Goal: Task Accomplishment & Management: Complete application form

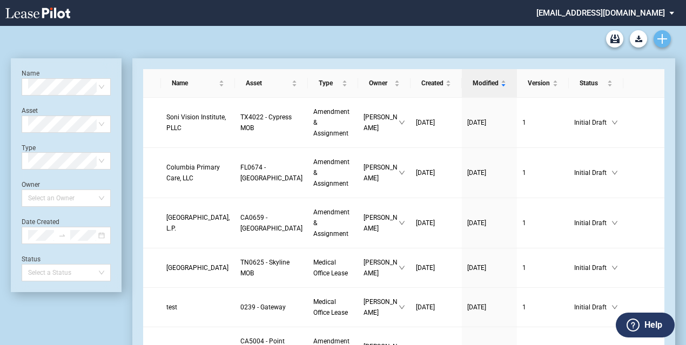
click at [664, 40] on icon "Create new document" at bounding box center [662, 39] width 10 height 10
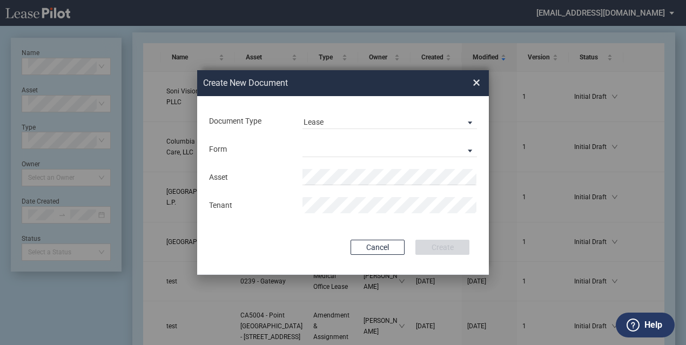
click at [382, 112] on div "Document Type Lease Lease Amendment" at bounding box center [343, 121] width 270 height 28
click at [370, 129] on md-input-container "Document Type Lease Lease Amendment" at bounding box center [343, 121] width 270 height 18
click at [363, 125] on span "Lease" at bounding box center [380, 122] width 155 height 11
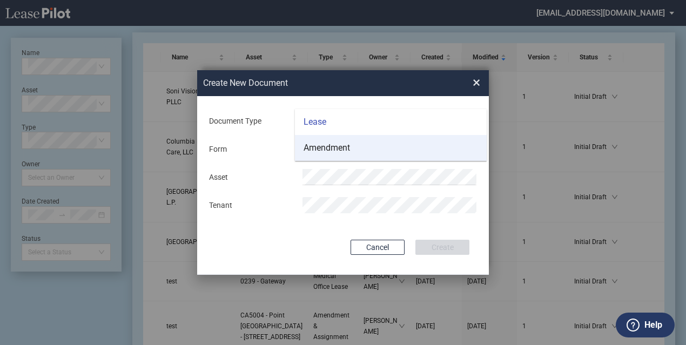
click at [359, 148] on md-option "Amendment" at bounding box center [391, 148] width 192 height 26
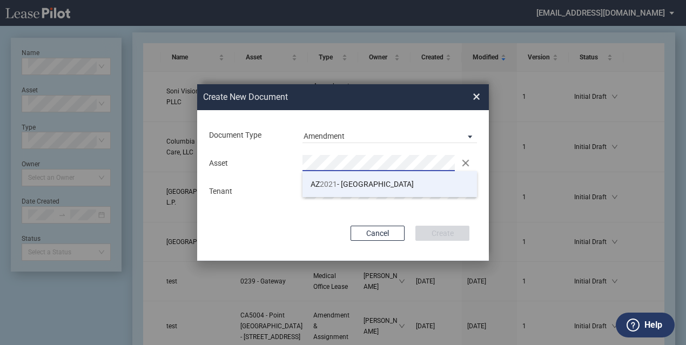
click at [335, 178] on li "AZ 2021 - Scottsdale Medical Center" at bounding box center [389, 184] width 174 height 26
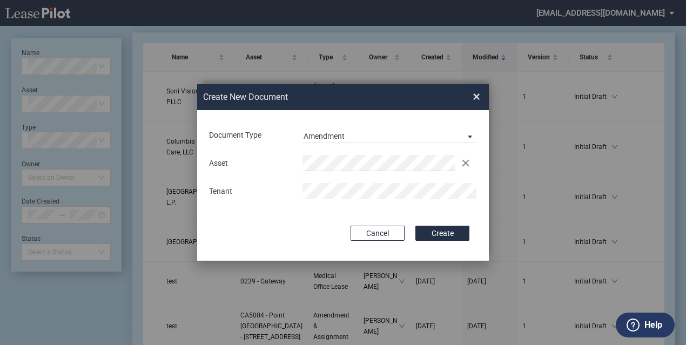
click at [255, 256] on div "Document Type Amendment Deal Type Office Deal Type Office Form Amendment & Assi…" at bounding box center [343, 185] width 292 height 151
click at [446, 234] on button "Create" at bounding box center [442, 233] width 54 height 15
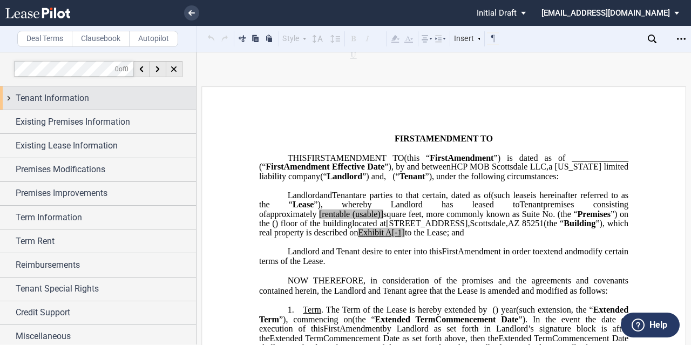
click at [107, 99] on div "Tenant Information" at bounding box center [106, 98] width 180 height 13
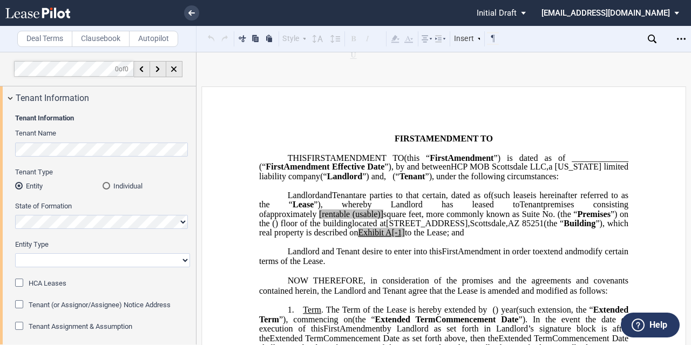
scroll to position [69, 0]
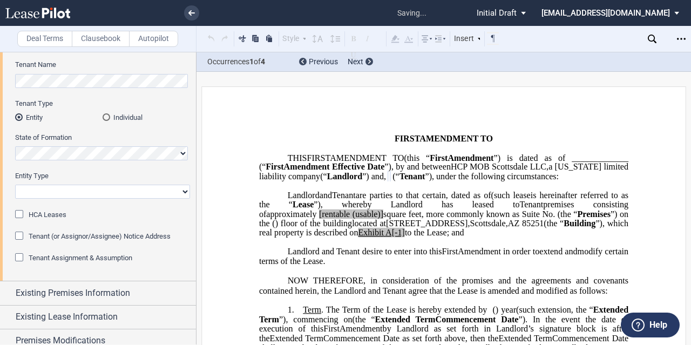
click at [86, 193] on select "Corporation Limited Liability Company General Partnership Limited Partnership O…" at bounding box center [102, 192] width 175 height 14
select select "Other"
click at [15, 185] on select "Corporation Limited Liability Company General Partnership Limited Partnership O…" at bounding box center [102, 192] width 175 height 14
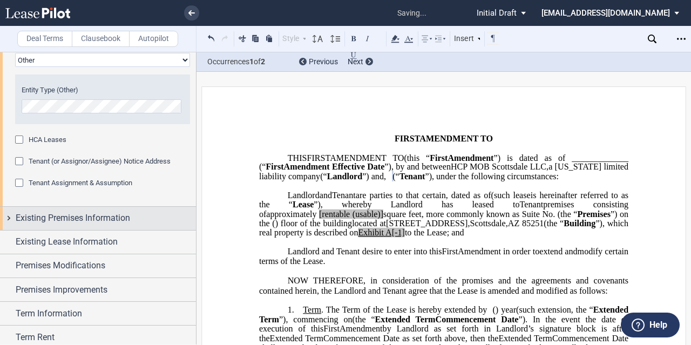
click at [43, 217] on span "Existing Premises Information" at bounding box center [73, 218] width 114 height 13
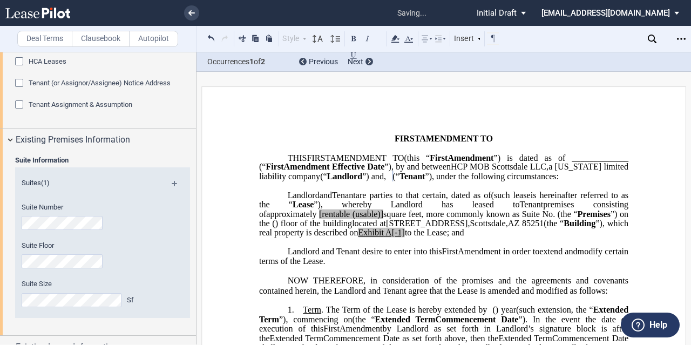
scroll to position [279, 0]
click at [350, 219] on span "[rentable" at bounding box center [334, 214] width 31 height 10
drag, startPoint x: 556, startPoint y: 234, endPoint x: 528, endPoint y: 233, distance: 28.6
click at [528, 228] on span "approximately ﻿ ﻿ rentable (usable)] square feet, more commonly known as Suite …" at bounding box center [444, 218] width 371 height 19
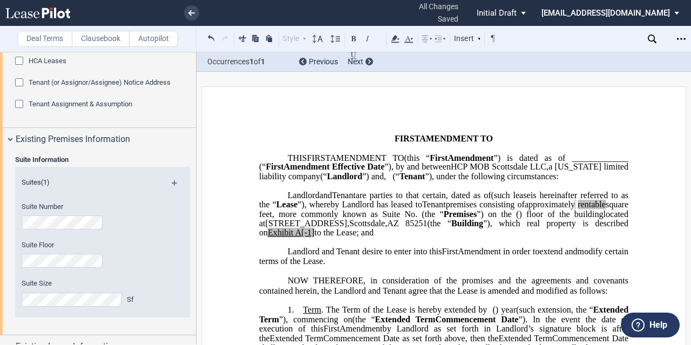
click at [374, 238] on span "to the Lease; and" at bounding box center [343, 233] width 59 height 10
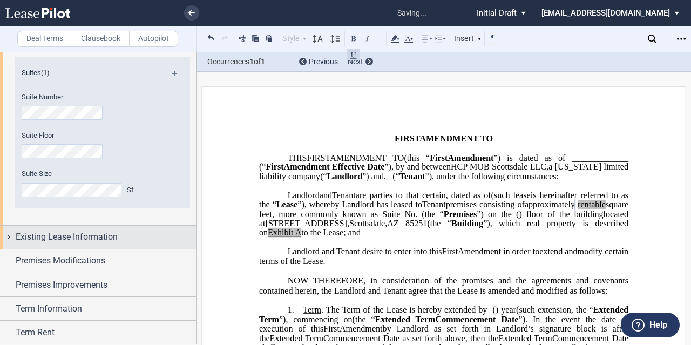
click at [65, 237] on span "Existing Lease Information" at bounding box center [67, 237] width 102 height 13
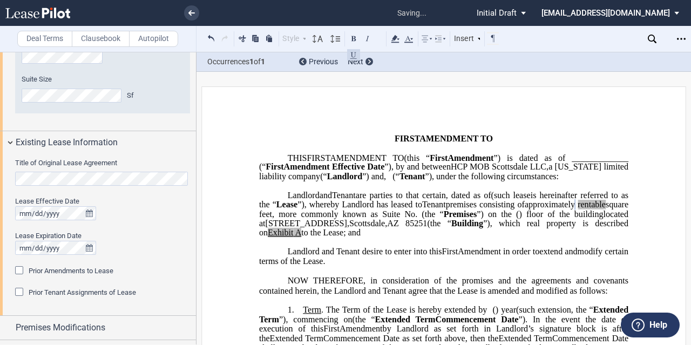
scroll to position [484, 0]
click at [0, 173] on div "Title of Original Lease Agreement Lease Effective Date Lease Expiration Date Pr…" at bounding box center [98, 234] width 196 height 161
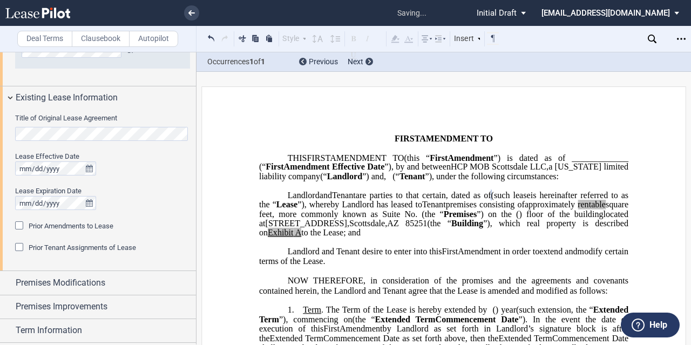
click at [57, 225] on span "Prior Amendments to Lease" at bounding box center [71, 226] width 85 height 8
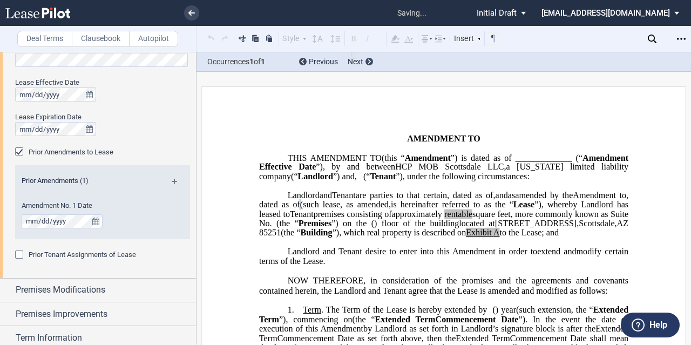
scroll to position [603, 0]
click at [176, 178] on md-icon at bounding box center [179, 184] width 15 height 13
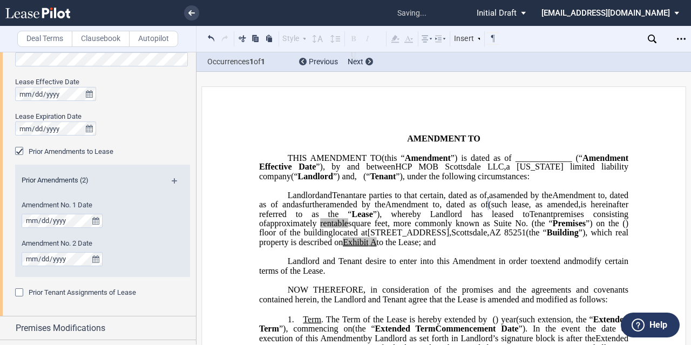
click at [175, 172] on div "Prior Amendments (2) Amendment No. 1 Date Amendment No. 2 Date" at bounding box center [102, 221] width 175 height 112
click at [172, 181] on md-icon at bounding box center [179, 184] width 15 height 13
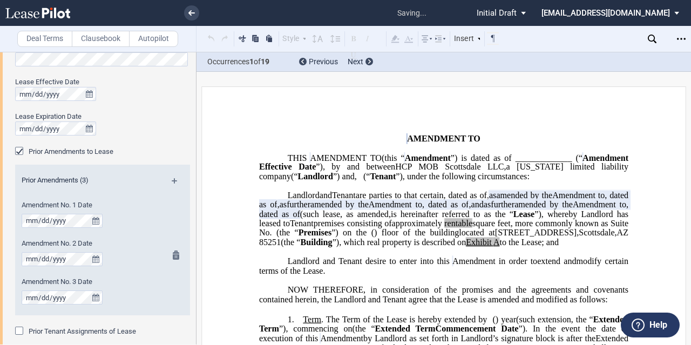
scroll to position [629, 0]
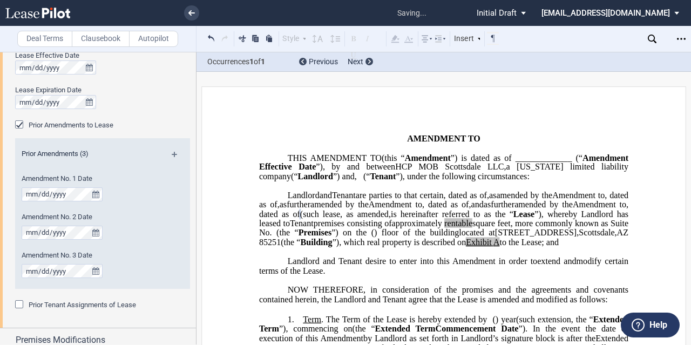
click at [175, 150] on div "Prior Amendments (3)" at bounding box center [102, 155] width 175 height 13
click at [174, 154] on md-icon at bounding box center [179, 158] width 15 height 13
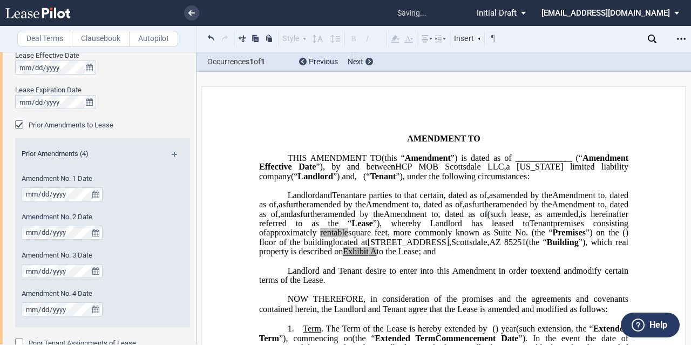
click at [172, 154] on md-icon at bounding box center [179, 158] width 15 height 13
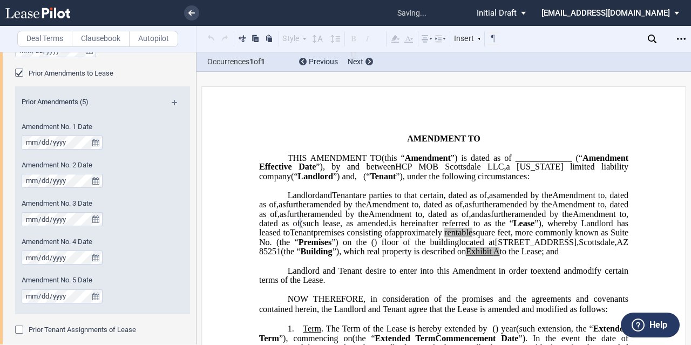
scroll to position [39, 0]
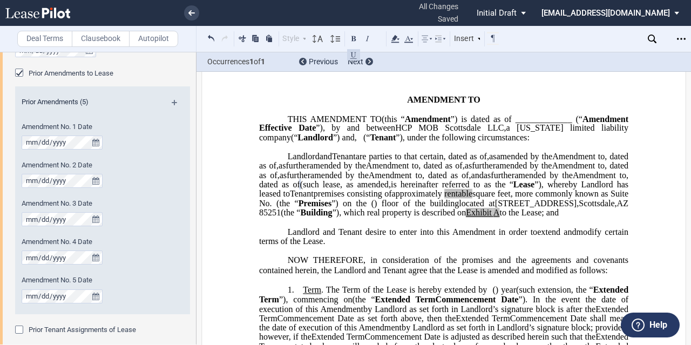
click at [465, 171] on span "as" at bounding box center [468, 166] width 7 height 10
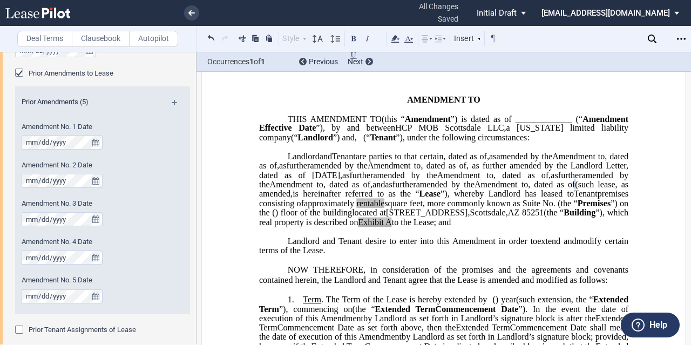
click at [551, 180] on span "as" at bounding box center [554, 175] width 7 height 10
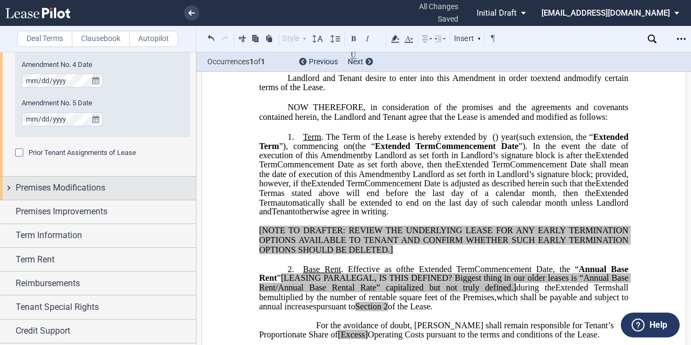
scroll to position [878, 0]
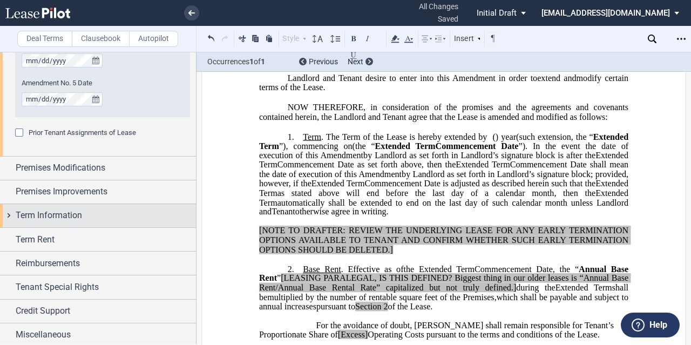
click at [75, 212] on span "Term Information" at bounding box center [49, 215] width 66 height 13
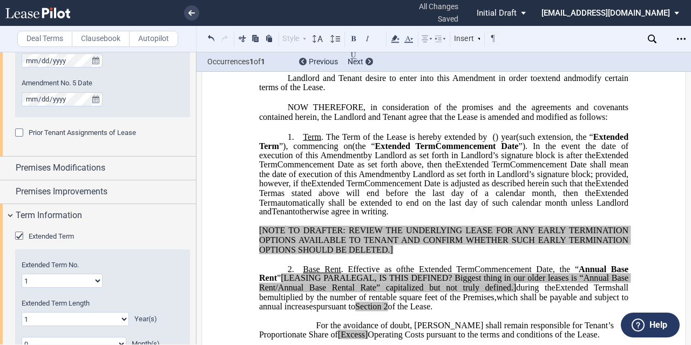
click at [55, 237] on span "Extended Term" at bounding box center [51, 236] width 45 height 8
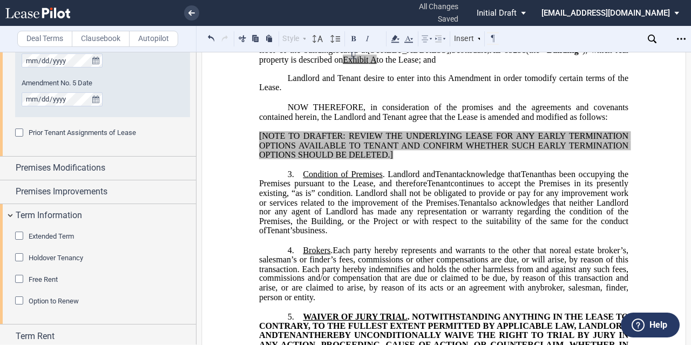
scroll to position [975, 0]
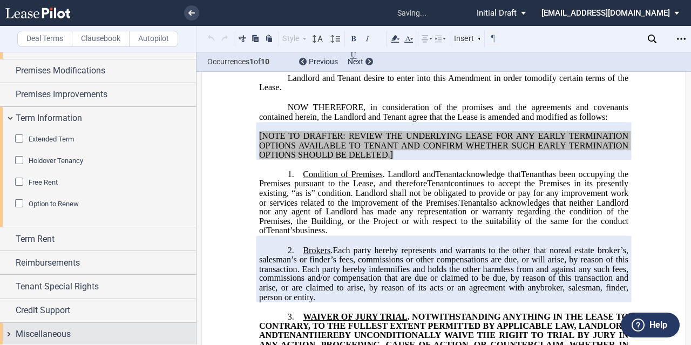
click at [40, 328] on span "Miscellaneous" at bounding box center [43, 334] width 55 height 13
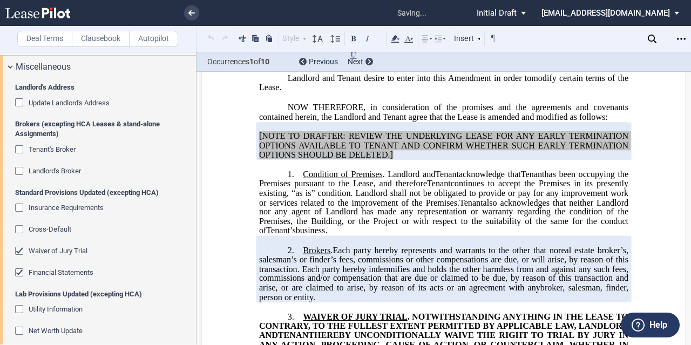
scroll to position [1411, 0]
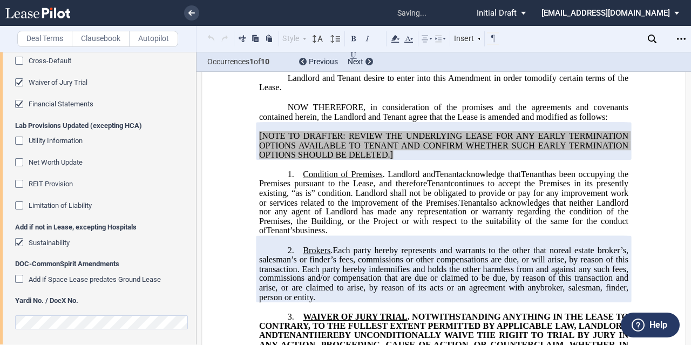
click at [48, 234] on div "Add if not in Lease, excepting Hospitals Sustainability" at bounding box center [102, 240] width 175 height 37
click at [43, 239] on span "Sustainability" at bounding box center [49, 243] width 41 height 8
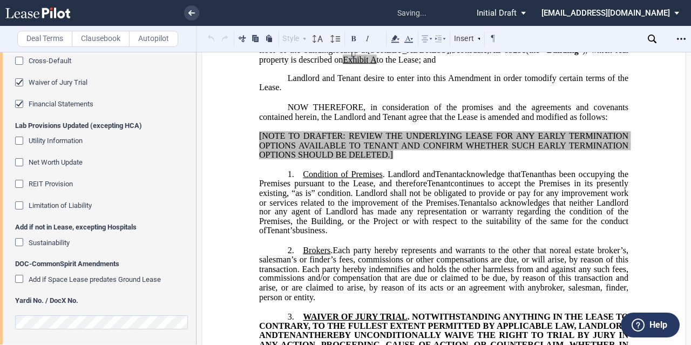
click at [49, 102] on span "Financial Statements" at bounding box center [61, 104] width 65 height 8
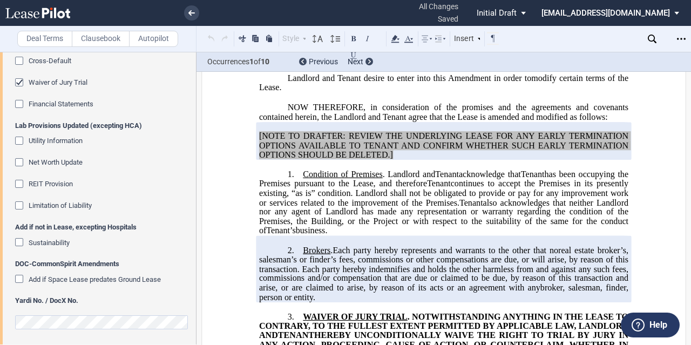
click at [42, 79] on span "Waiver of Jury Trial" at bounding box center [58, 82] width 59 height 8
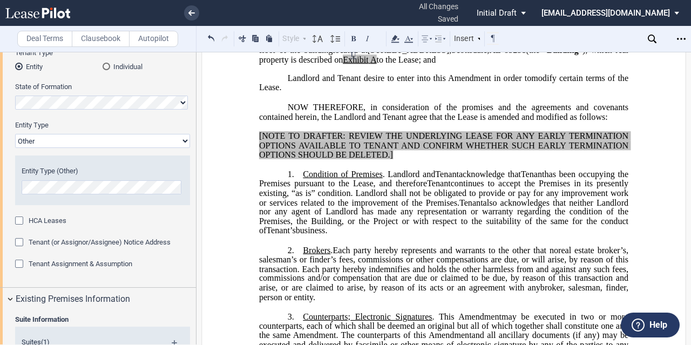
scroll to position [152, 0]
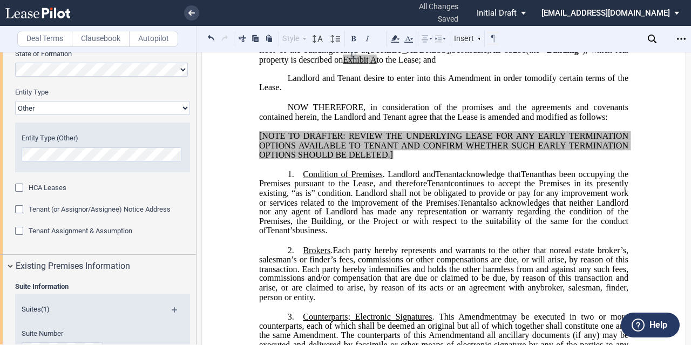
click at [93, 232] on span "Tenant Assignment & Assumption" at bounding box center [81, 231] width 104 height 8
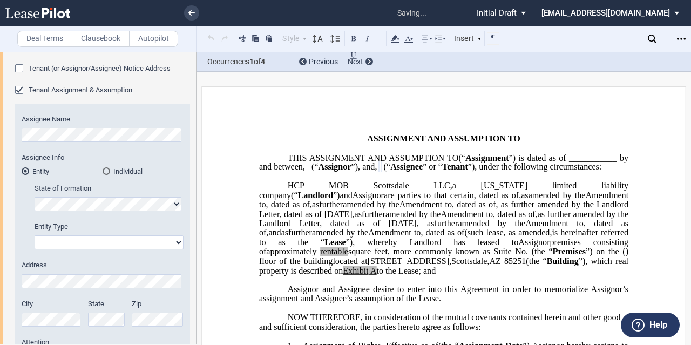
scroll to position [294, 0]
click at [72, 244] on select "Corporation Limited Liability Company General Partnership Limited Partnership O…" at bounding box center [109, 241] width 149 height 14
select select "limited liability company"
click at [35, 234] on select "Corporation Limited Liability Company General Partnership Limited Partnership O…" at bounding box center [109, 241] width 149 height 14
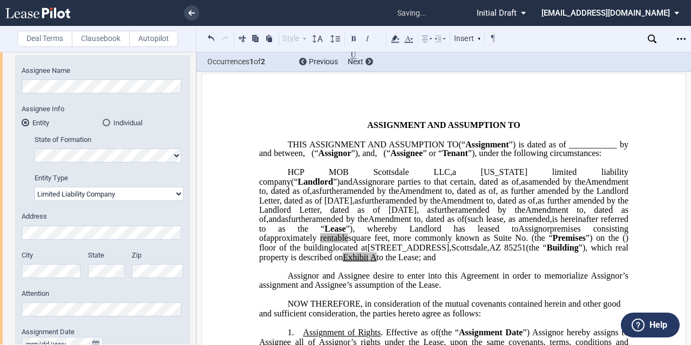
scroll to position [14, 0]
click at [559, 158] on p "THIS ASSIGNMENT AND ASSUMPTION TO ﻿ ﻿ (“ Assignment ”) is dated as of _________…" at bounding box center [443, 148] width 369 height 19
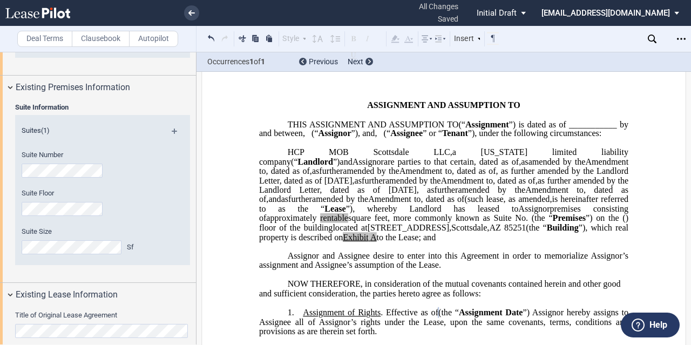
scroll to position [0, 0]
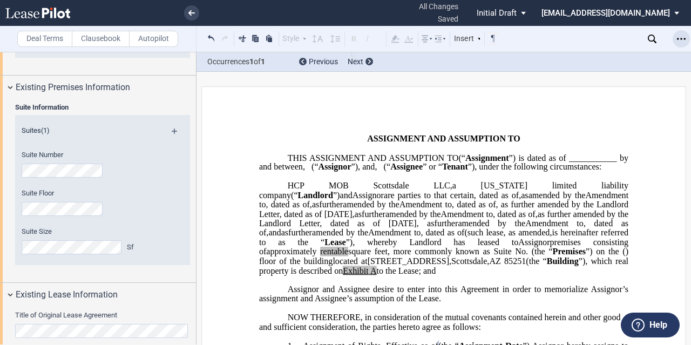
click at [678, 42] on icon "Open Lease options menu" at bounding box center [681, 39] width 9 height 9
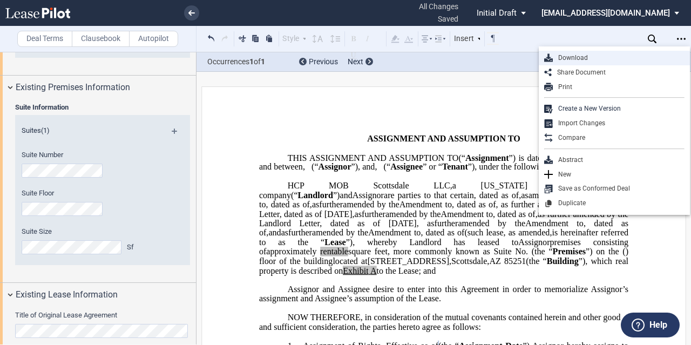
click at [616, 59] on div "Download" at bounding box center [619, 57] width 132 height 9
